Goal: Transaction & Acquisition: Download file/media

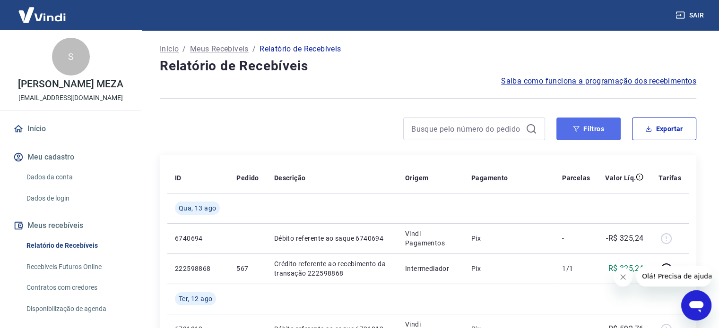
click at [607, 131] on button "Filtros" at bounding box center [588, 129] width 64 height 23
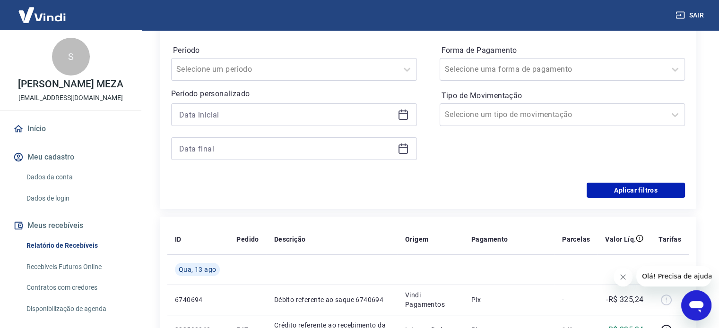
scroll to position [155, 0]
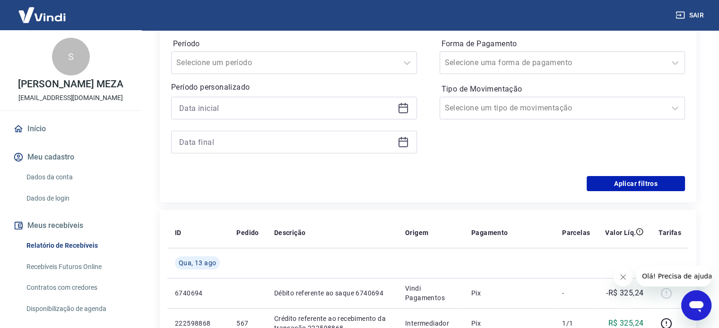
click at [397, 107] on icon at bounding box center [402, 108] width 11 height 11
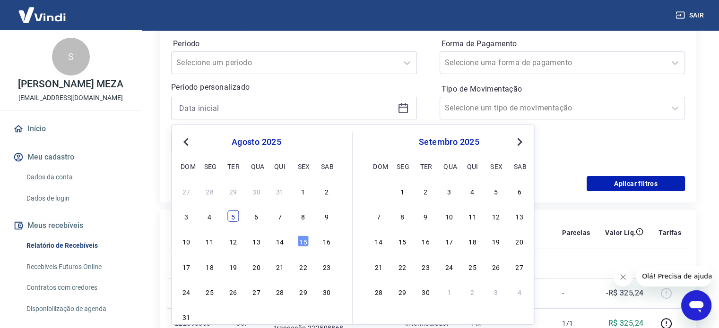
click at [229, 217] on div "5" at bounding box center [232, 216] width 11 height 11
type input "[DATE]"
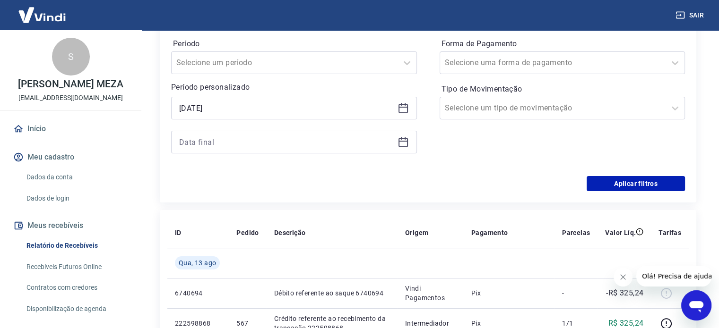
click at [405, 139] on icon at bounding box center [405, 138] width 1 height 3
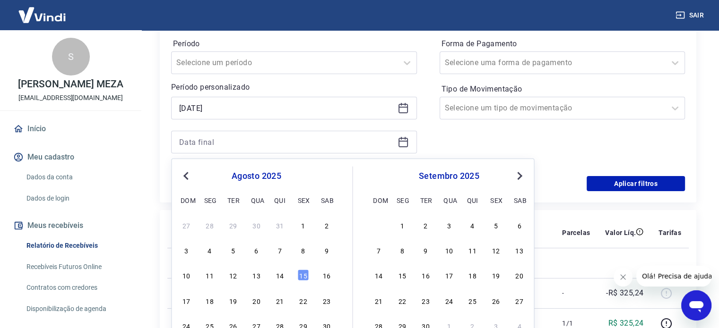
click at [304, 281] on div "10 11 12 13 14 15 16" at bounding box center [256, 275] width 154 height 14
click at [304, 278] on div "15" at bounding box center [302, 275] width 11 height 11
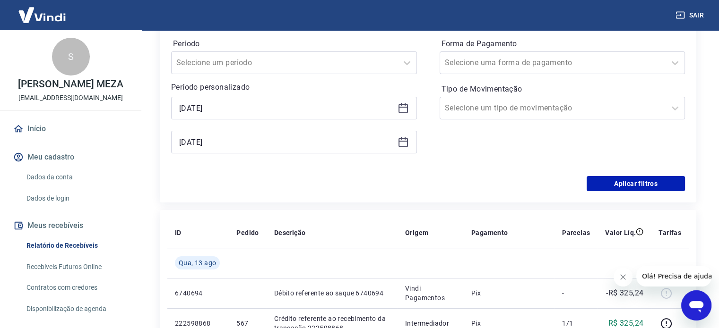
type input "[DATE]"
drag, startPoint x: 656, startPoint y: 181, endPoint x: 3, endPoint y: 9, distance: 675.1
click at [656, 181] on button "Aplicar filtros" at bounding box center [636, 183] width 98 height 15
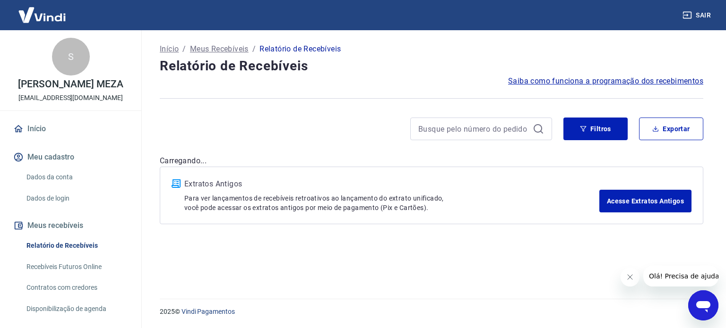
click at [623, 277] on button "Fechar mensagem da empresa" at bounding box center [629, 277] width 19 height 19
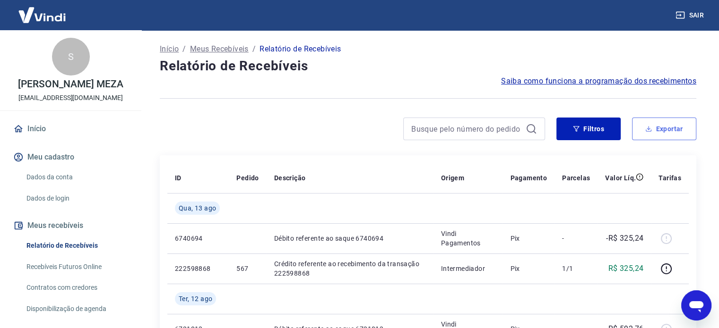
click at [660, 126] on button "Exportar" at bounding box center [664, 129] width 64 height 23
type input "[DATE]"
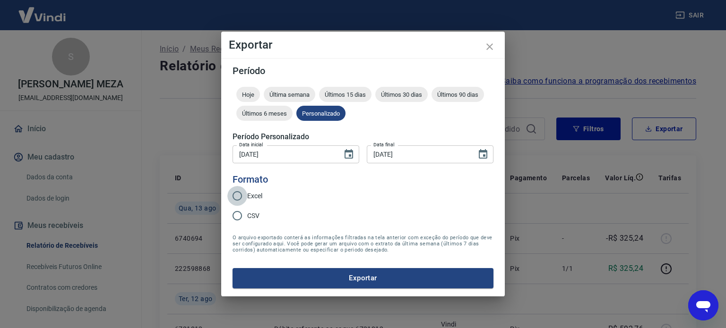
click at [240, 199] on input "Excel" at bounding box center [237, 196] width 20 height 20
radio input "true"
click at [327, 272] on button "Exportar" at bounding box center [363, 278] width 261 height 20
